Goal: Check status: Check status

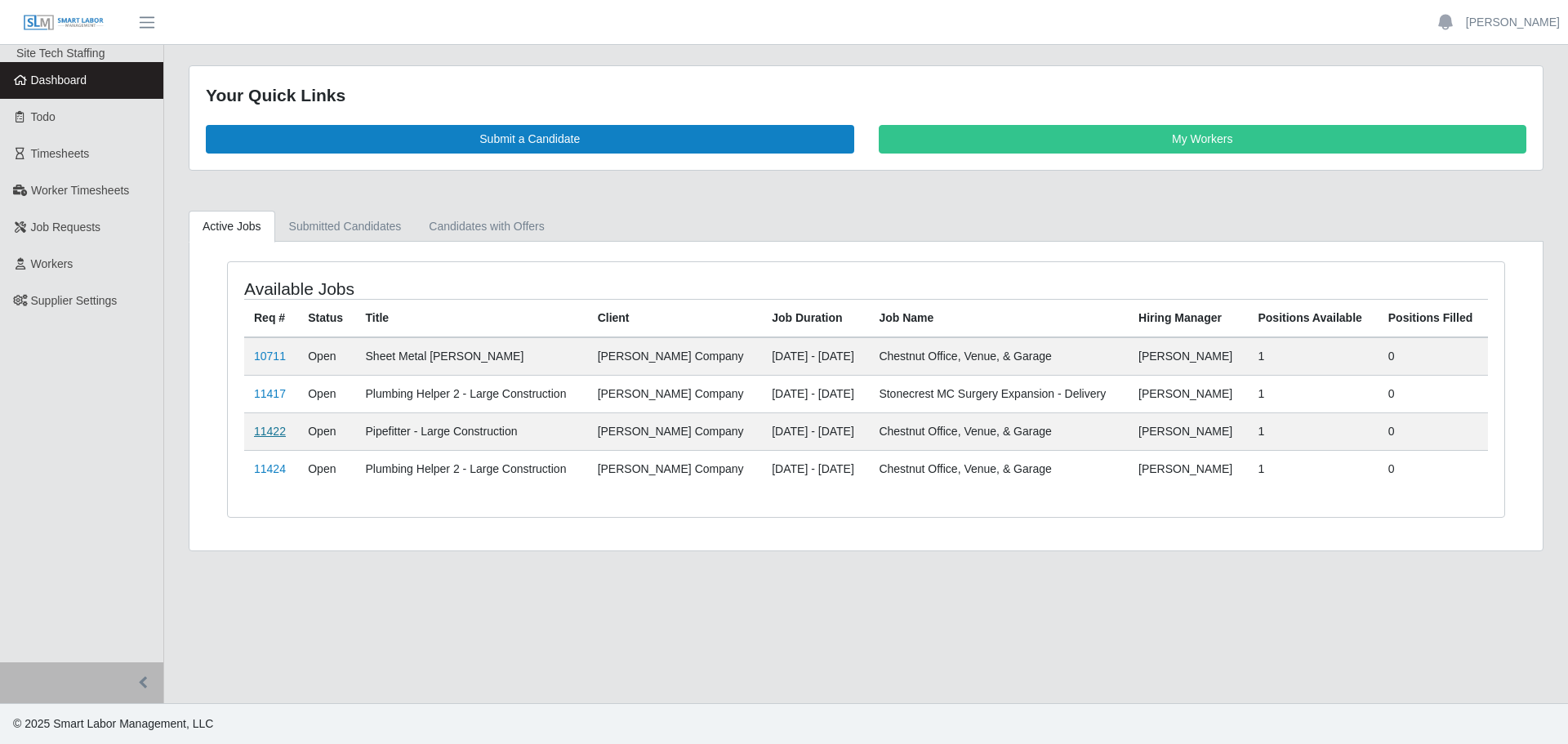
click at [262, 430] on link "11422" at bounding box center [270, 431] width 32 height 13
click at [270, 471] on link "11424" at bounding box center [270, 469] width 32 height 13
click at [274, 396] on link "11417" at bounding box center [270, 394] width 32 height 13
click at [271, 358] on link "10711" at bounding box center [270, 356] width 32 height 13
